Goal: Navigation & Orientation: Find specific page/section

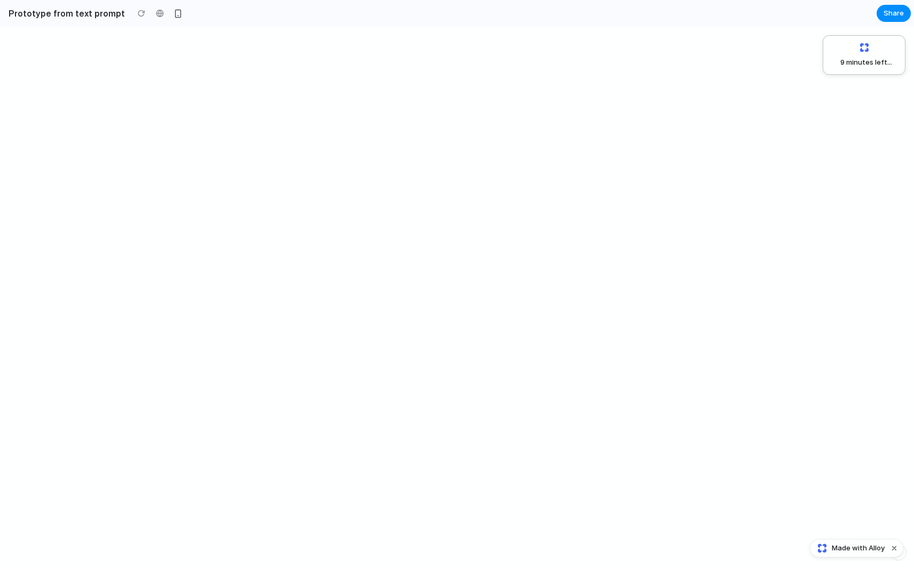
click at [346, 123] on div "9 minutes left ..." at bounding box center [457, 297] width 914 height 541
